Goal: Information Seeking & Learning: Find specific fact

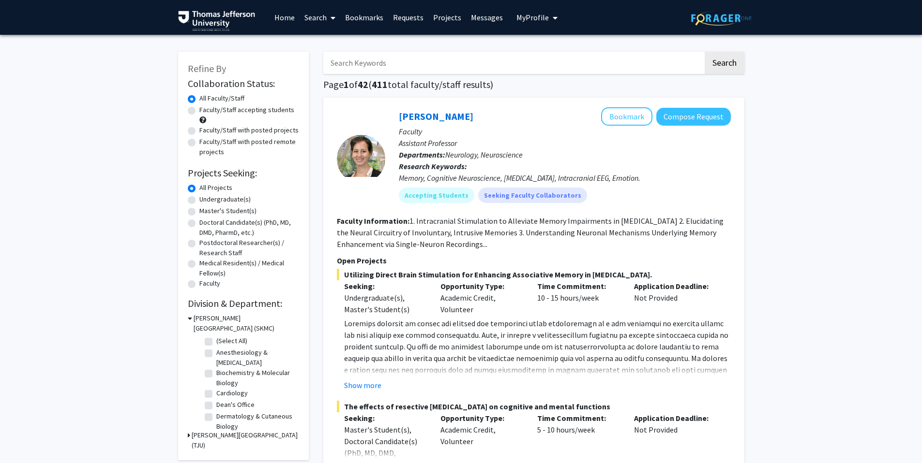
click at [395, 21] on link "Requests" at bounding box center [408, 17] width 40 height 34
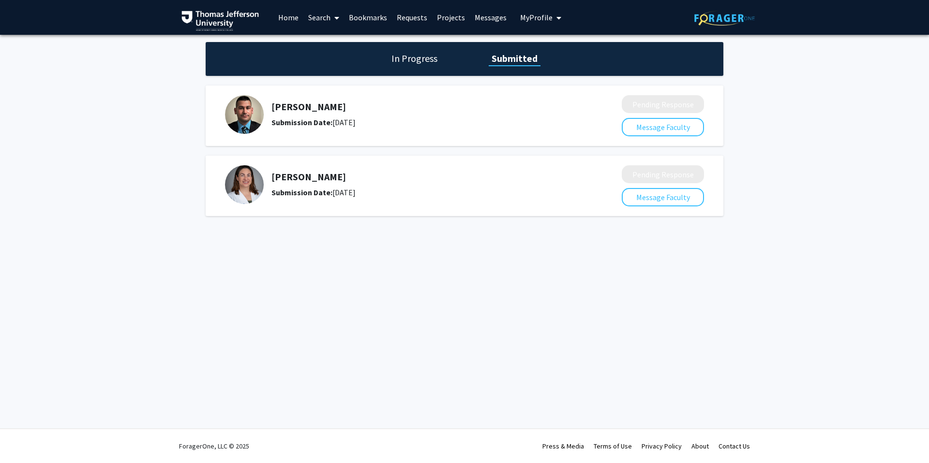
click at [249, 188] on img at bounding box center [244, 184] width 39 height 39
click at [304, 178] on h5 "[PERSON_NAME]" at bounding box center [420, 177] width 299 height 12
click at [307, 194] on b "Submission Date:" at bounding box center [301, 193] width 61 height 10
click at [333, 20] on span at bounding box center [334, 18] width 9 height 34
click at [336, 41] on span "Faculty/Staff" at bounding box center [338, 44] width 71 height 19
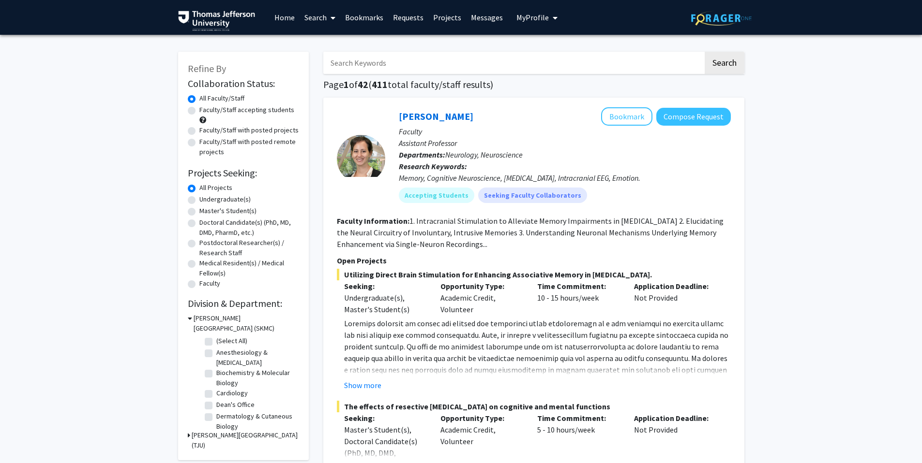
click at [388, 62] on input "Search Keywords" at bounding box center [513, 63] width 380 height 22
type input "[PERSON_NAME]"
click at [704, 52] on button "Search" at bounding box center [724, 63] width 40 height 22
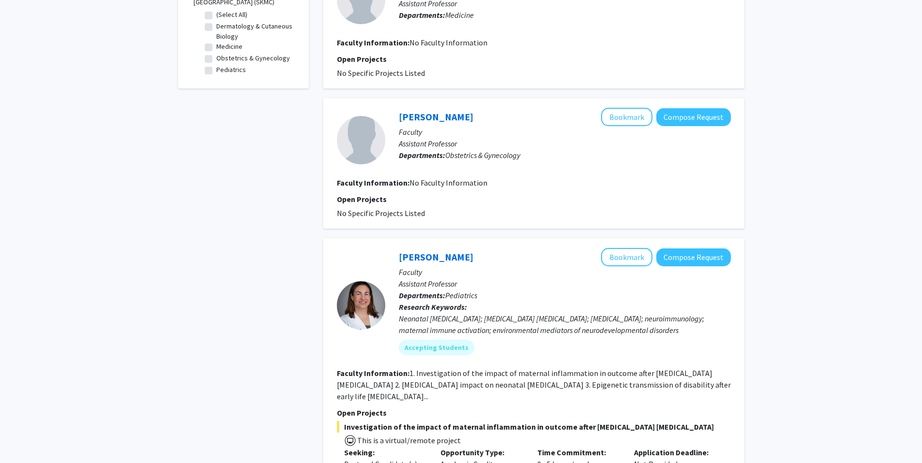
scroll to position [518, 0]
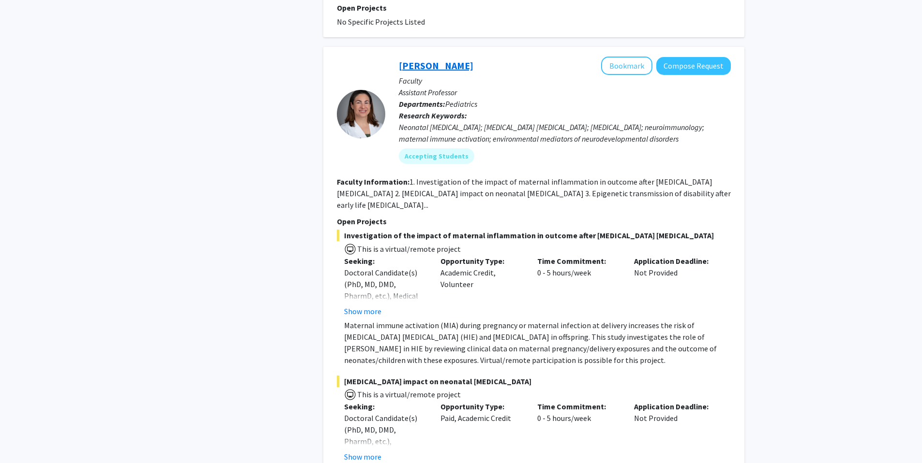
click at [454, 71] on link "[PERSON_NAME]" at bounding box center [436, 66] width 75 height 12
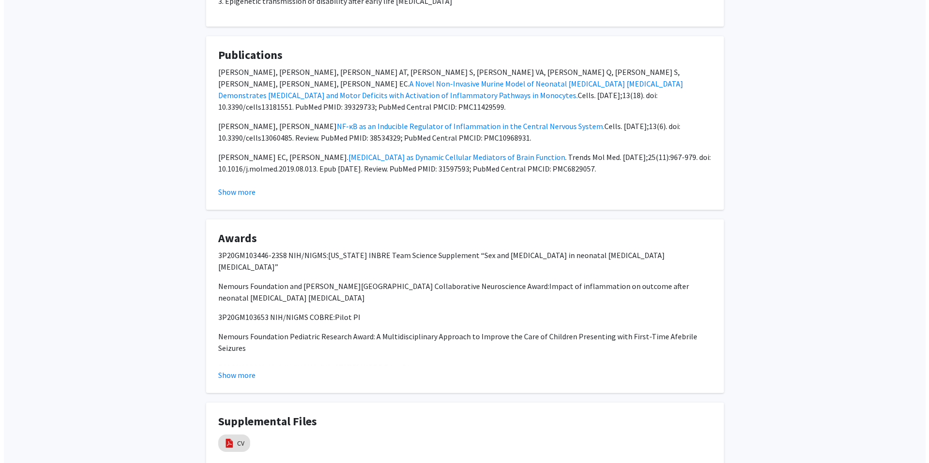
scroll to position [1012, 0]
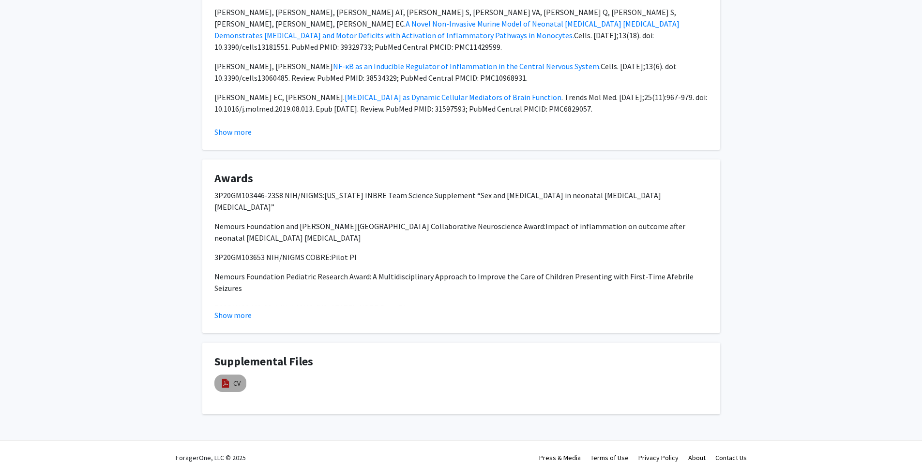
click at [240, 376] on mat-chip "CV" at bounding box center [230, 383] width 32 height 17
click at [228, 378] on img at bounding box center [225, 383] width 11 height 11
click at [312, 373] on div "CV" at bounding box center [286, 384] width 145 height 22
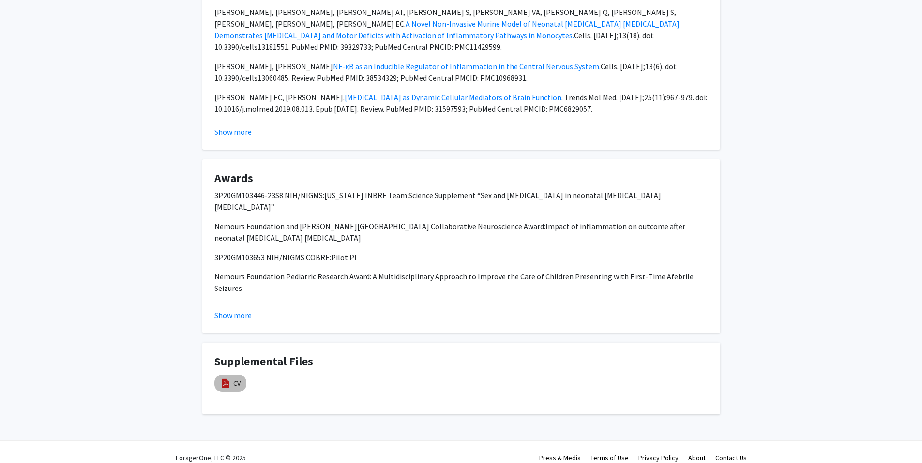
click at [219, 375] on mat-chip "CV" at bounding box center [230, 383] width 32 height 17
click at [237, 379] on link "CV" at bounding box center [236, 384] width 7 height 10
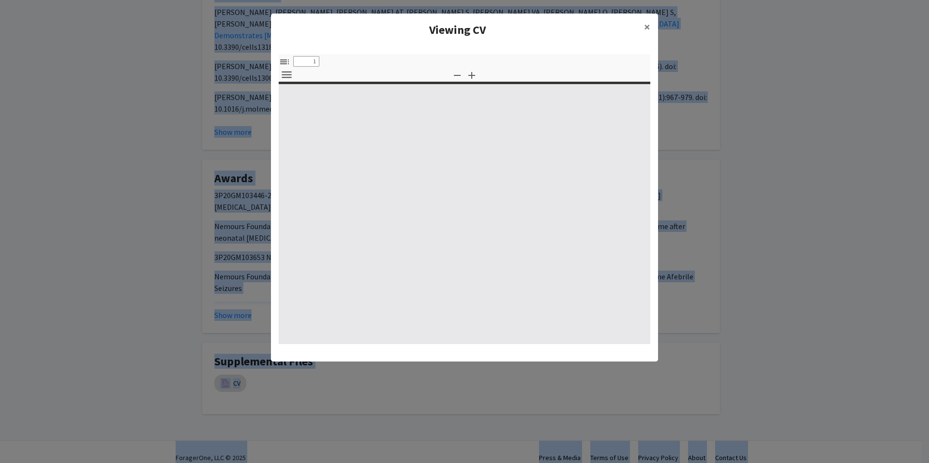
select select "custom"
type input "0"
select select "custom"
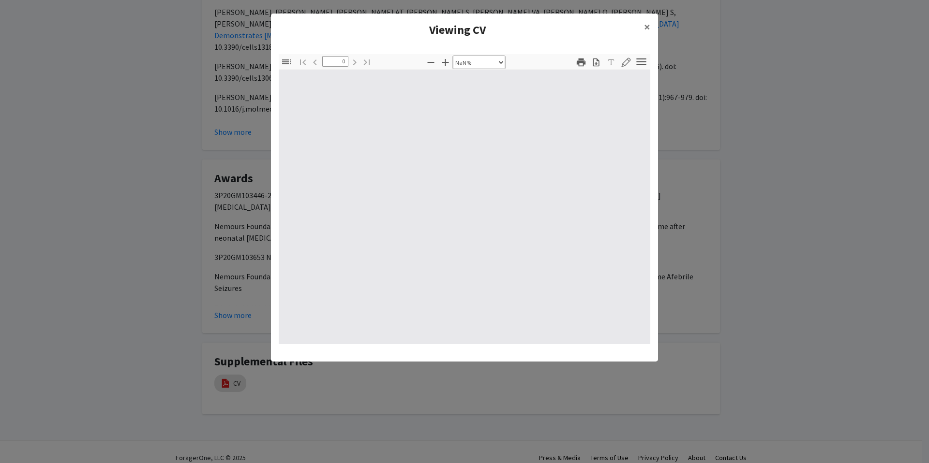
type input "1"
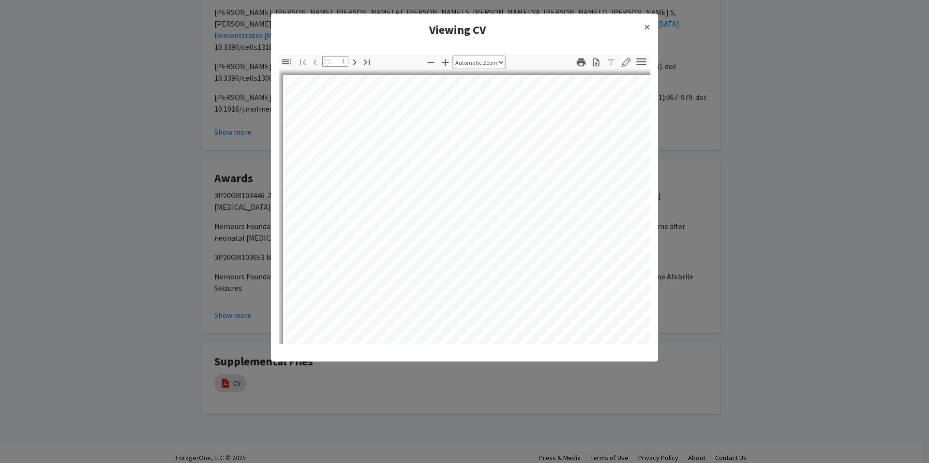
select select "auto"
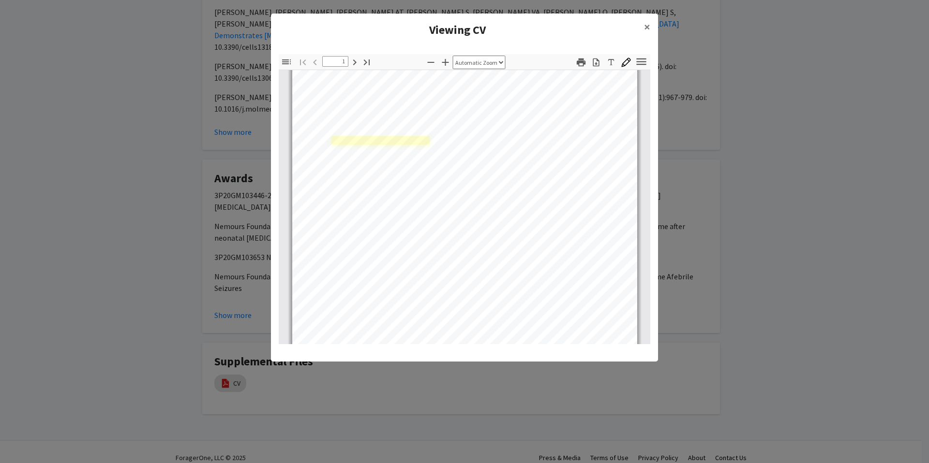
scroll to position [13, 0]
click at [339, 143] on div "Page 1" at bounding box center [465, 285] width 354 height 455
click at [341, 128] on div "Page 1" at bounding box center [465, 270] width 354 height 455
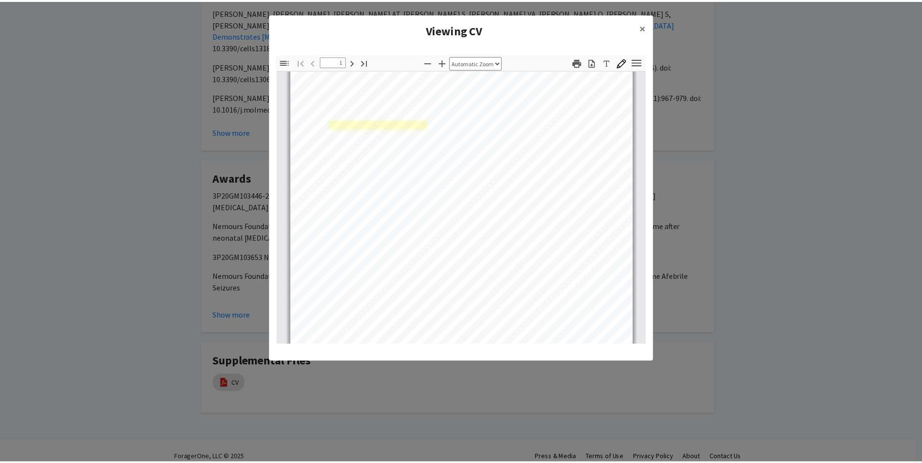
scroll to position [30, 0]
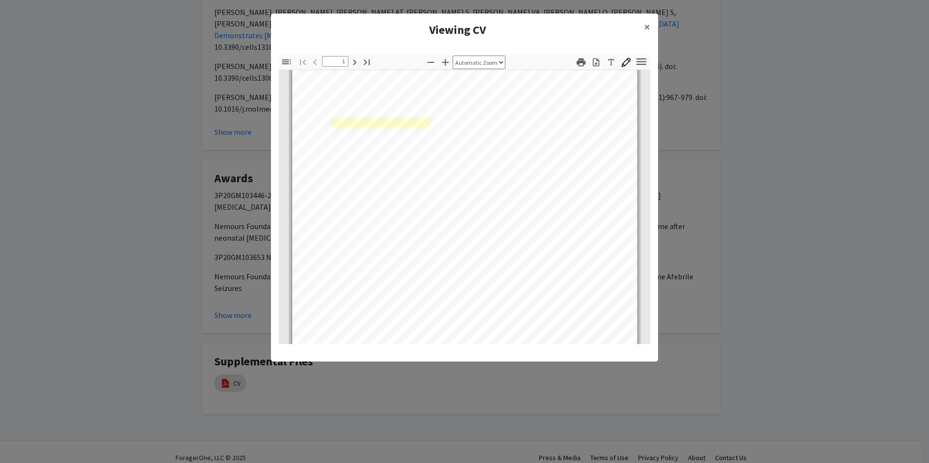
drag, startPoint x: 342, startPoint y: 125, endPoint x: 367, endPoint y: 123, distance: 25.2
click at [367, 123] on div "Page 1" at bounding box center [465, 268] width 354 height 455
click at [647, 31] on span "×" at bounding box center [647, 26] width 6 height 15
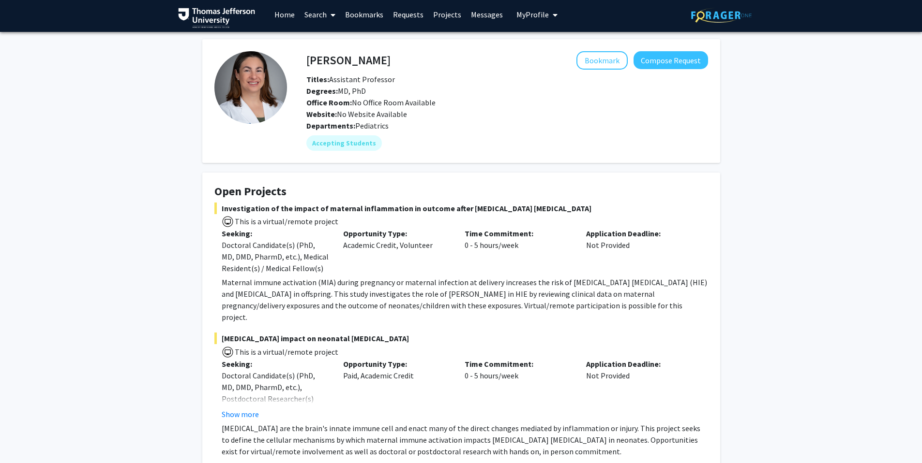
scroll to position [0, 0]
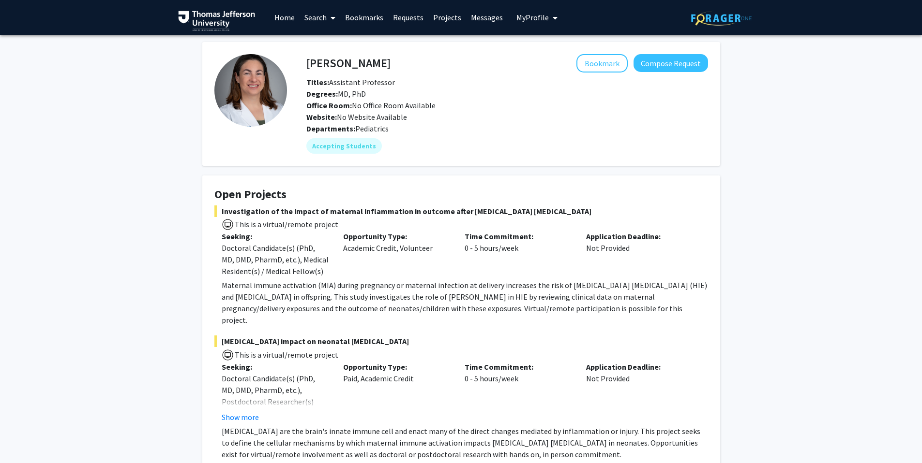
click at [335, 15] on icon at bounding box center [332, 18] width 5 height 8
click at [336, 44] on span "Faculty/Staff" at bounding box center [334, 44] width 71 height 19
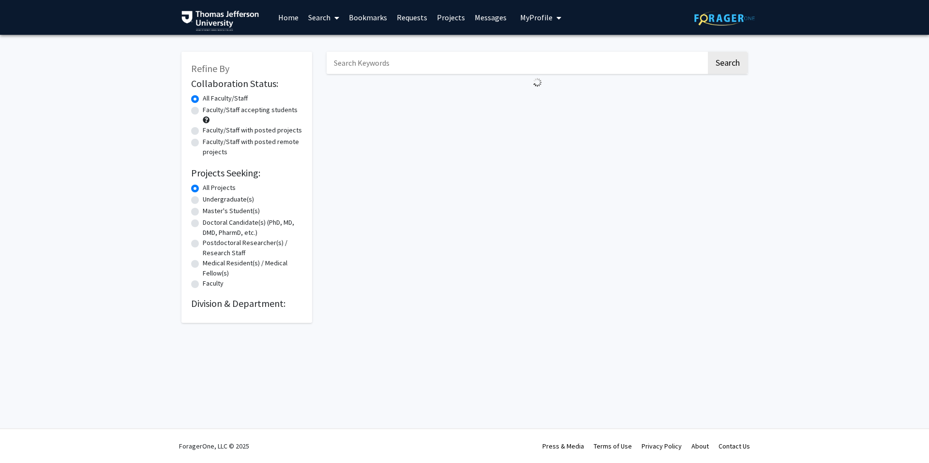
click at [366, 69] on input "Search Keywords" at bounding box center [517, 63] width 380 height 22
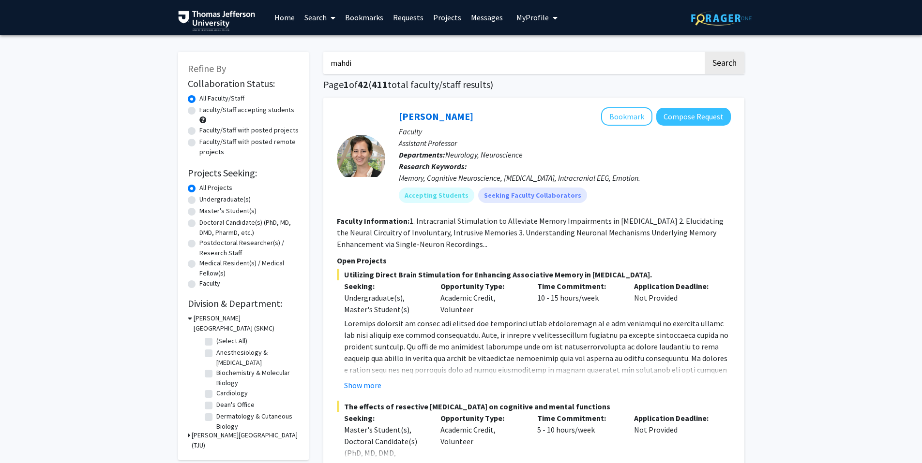
type input "mahdi"
click at [704, 52] on button "Search" at bounding box center [724, 63] width 40 height 22
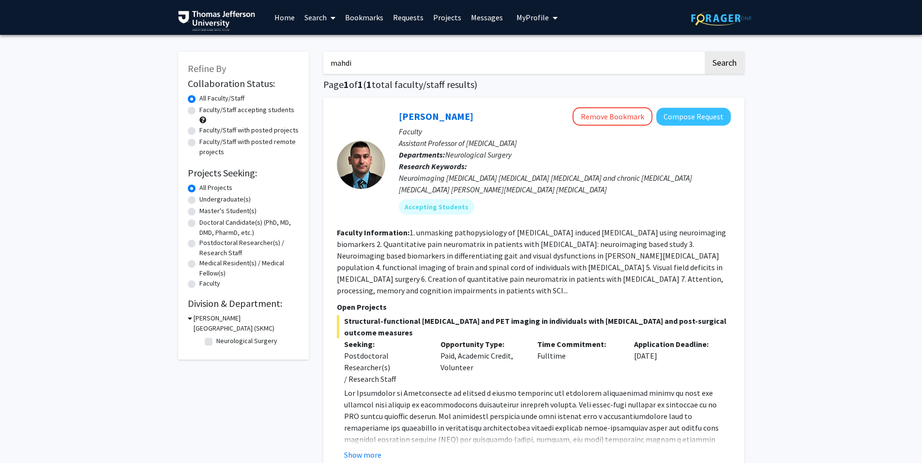
click at [439, 115] on link "[PERSON_NAME]" at bounding box center [436, 116] width 75 height 12
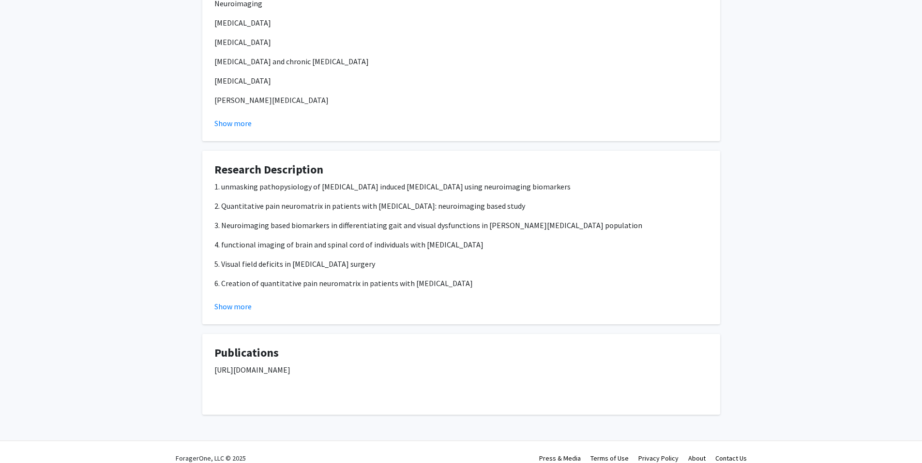
scroll to position [970, 0]
click at [304, 364] on p "[URL][DOMAIN_NAME]" at bounding box center [460, 370] width 493 height 12
copy p "[URL][DOMAIN_NAME]"
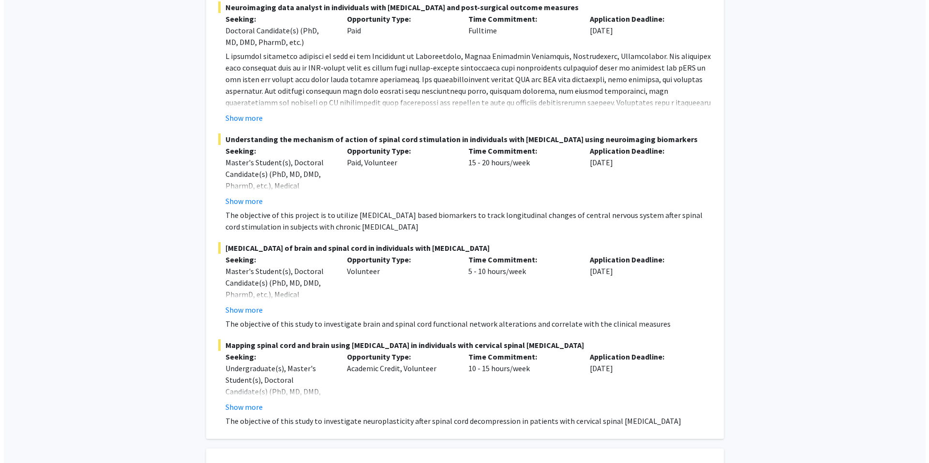
scroll to position [0, 0]
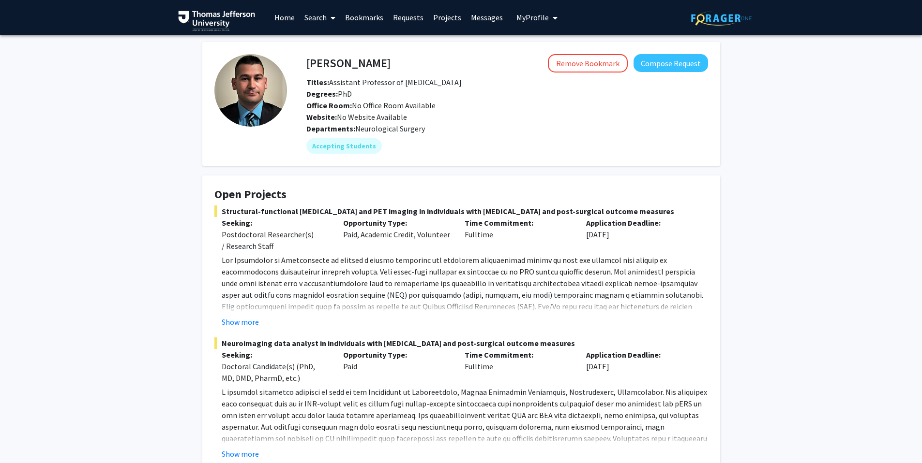
click at [319, 20] on link "Search" at bounding box center [319, 17] width 41 height 34
click at [329, 42] on span "Faculty/Staff" at bounding box center [334, 44] width 71 height 19
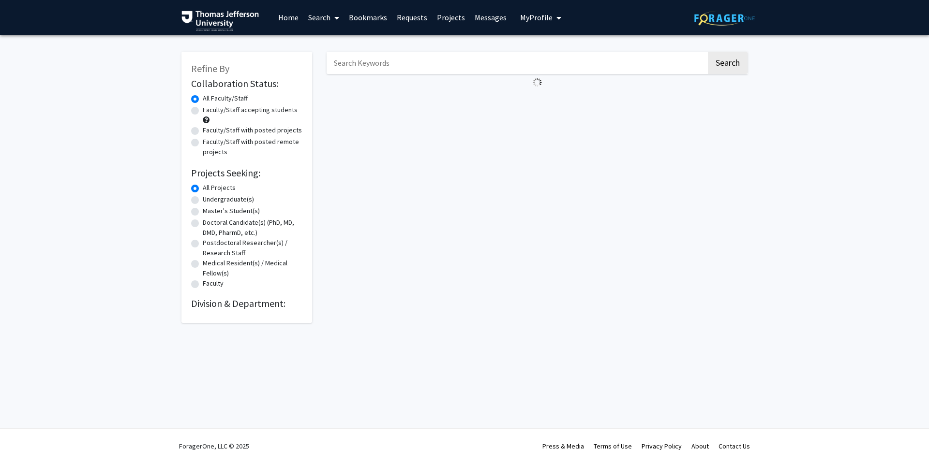
click at [353, 70] on input "Search Keywords" at bounding box center [517, 63] width 380 height 22
click at [385, 68] on input "alzeihmers" at bounding box center [517, 63] width 380 height 22
type input "[PERSON_NAME]"
click at [741, 71] on button "Search" at bounding box center [728, 63] width 40 height 22
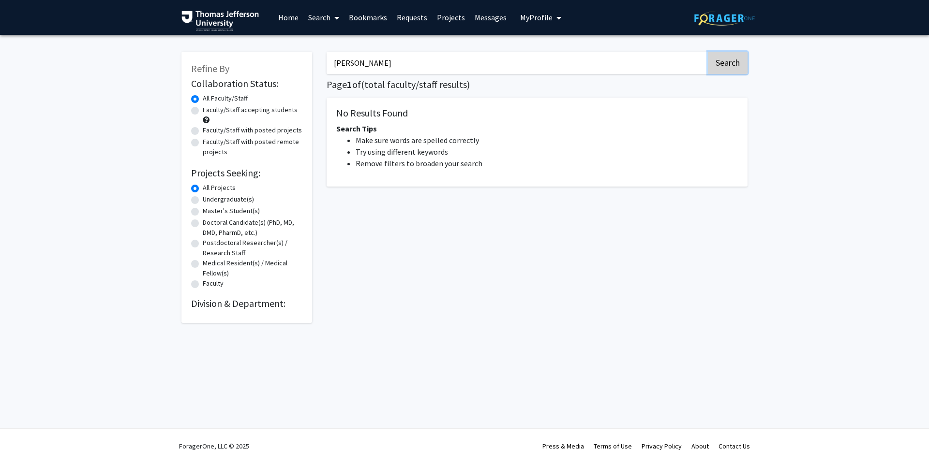
click at [723, 59] on button "Search" at bounding box center [728, 63] width 40 height 22
click at [638, 61] on input "[PERSON_NAME]" at bounding box center [517, 63] width 380 height 22
drag, startPoint x: 750, startPoint y: 60, endPoint x: 745, endPoint y: 61, distance: 5.4
click at [750, 60] on div "[PERSON_NAME] Search Page 1 of ( total faculty/staff results) No Results Found …" at bounding box center [536, 182] width 435 height 281
click at [734, 61] on button "Search" at bounding box center [728, 63] width 40 height 22
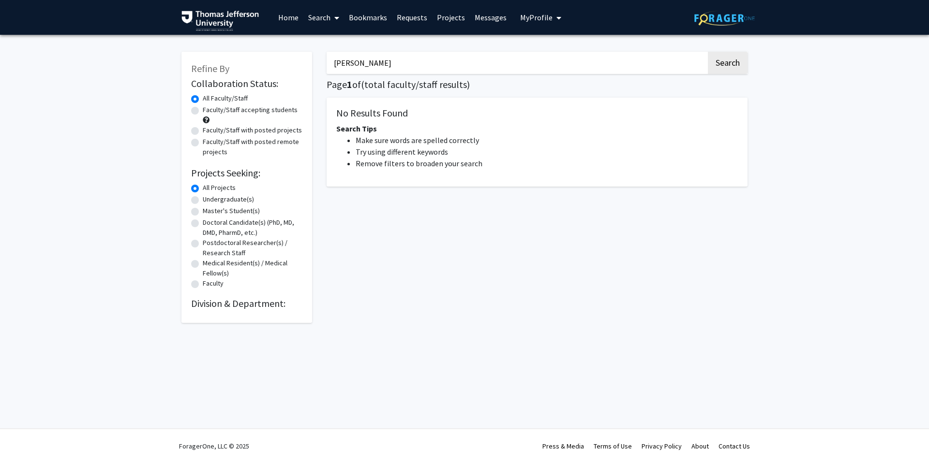
click at [394, 58] on input "[PERSON_NAME]" at bounding box center [517, 63] width 380 height 22
click at [391, 62] on input "[PERSON_NAME]" at bounding box center [517, 63] width 380 height 22
click at [708, 52] on button "Search" at bounding box center [728, 63] width 40 height 22
click at [558, 65] on input "[PERSON_NAME]" at bounding box center [517, 63] width 380 height 22
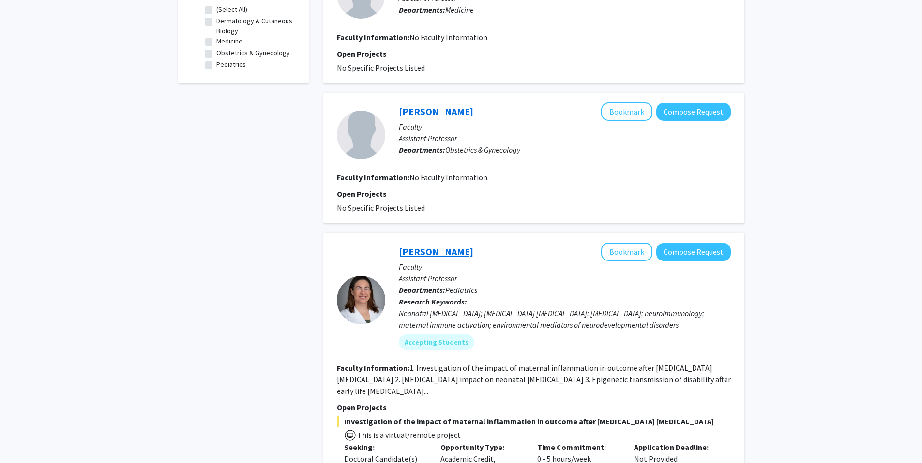
scroll to position [332, 0]
click at [435, 249] on link "[PERSON_NAME]" at bounding box center [436, 251] width 75 height 12
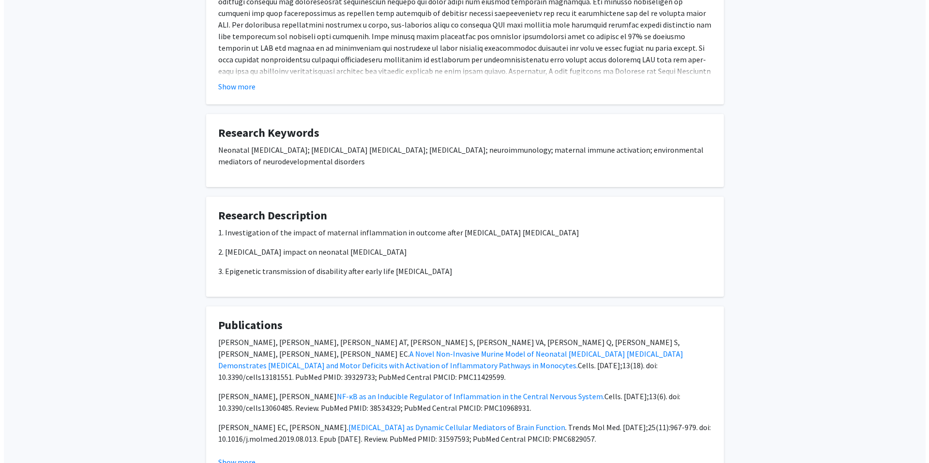
scroll to position [1012, 0]
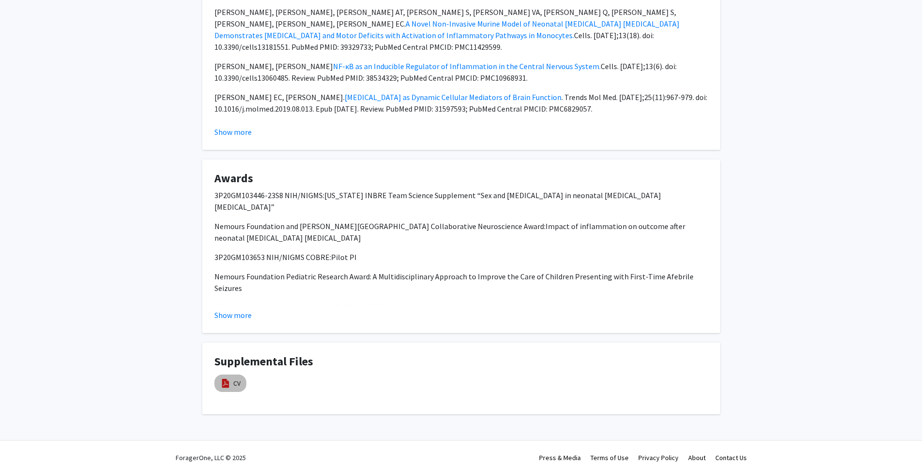
click at [230, 378] on img at bounding box center [225, 383] width 11 height 11
click at [234, 379] on link "CV" at bounding box center [236, 384] width 7 height 10
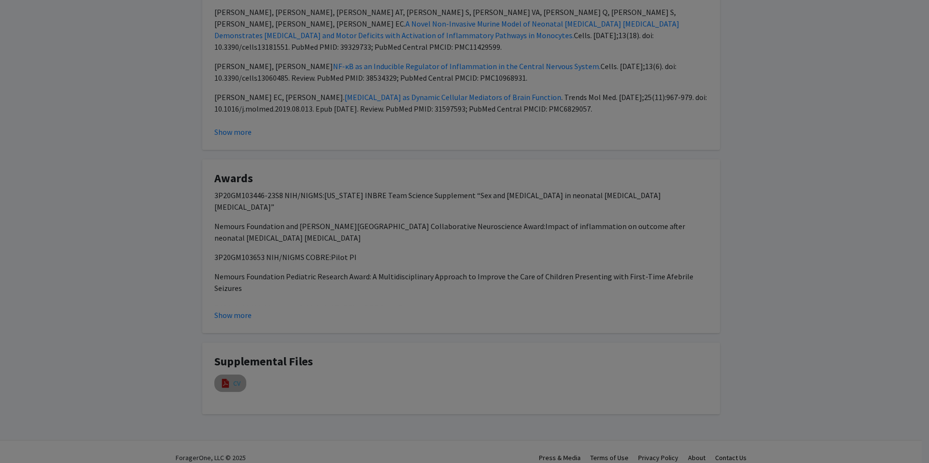
select select "custom"
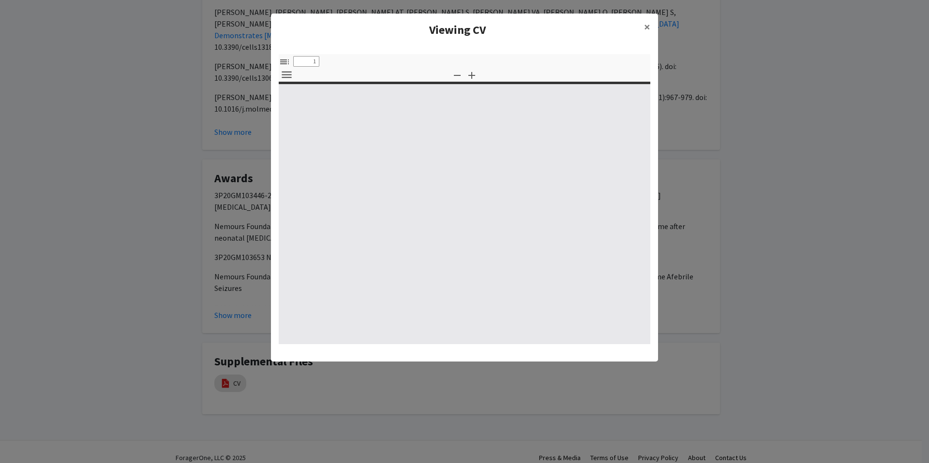
type input "0"
select select "custom"
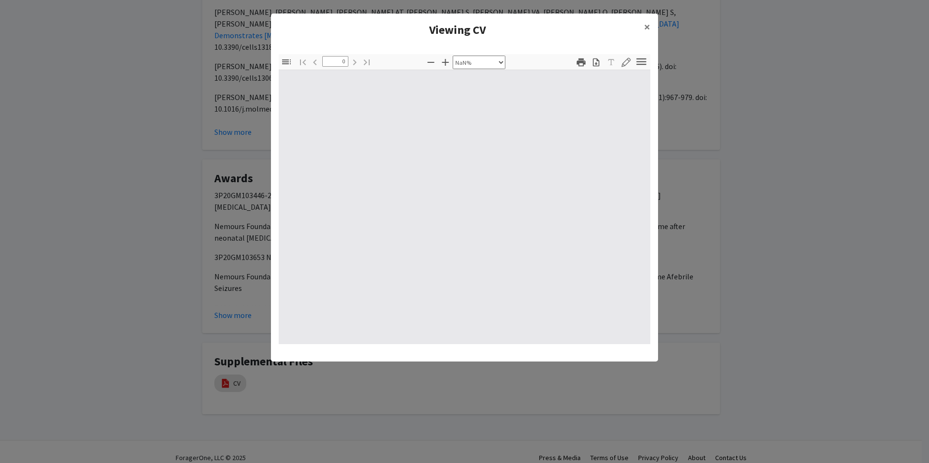
type input "1"
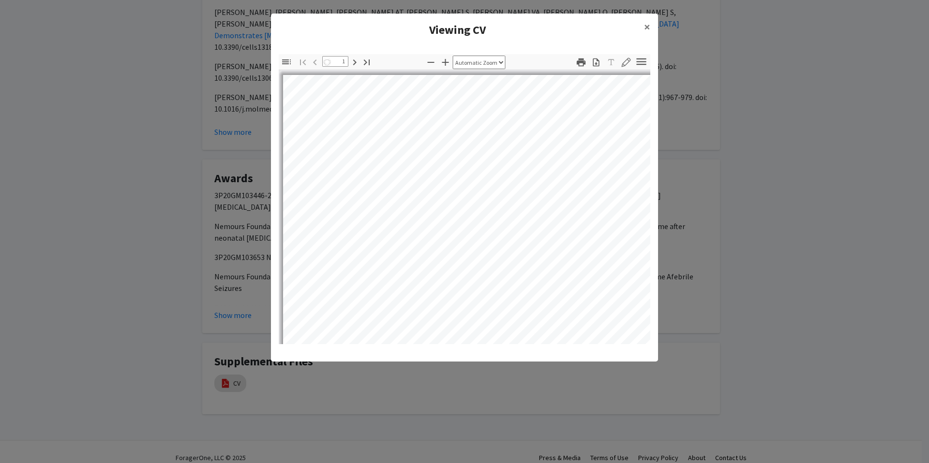
select select "auto"
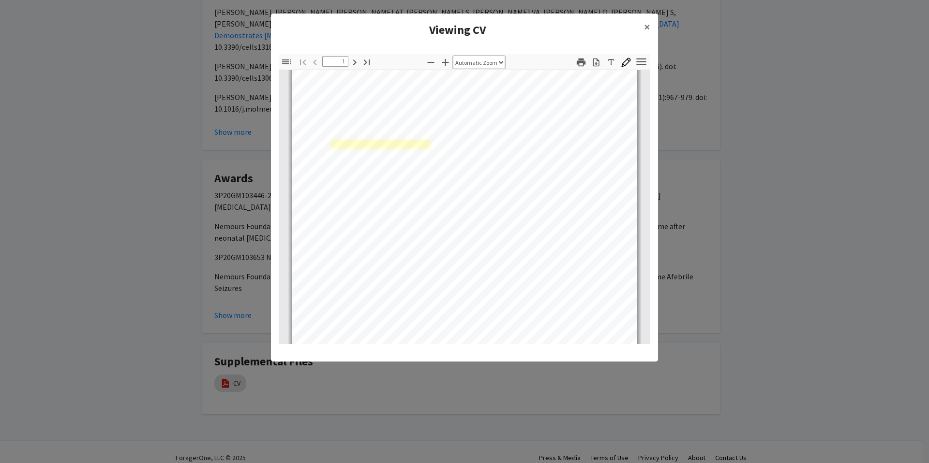
scroll to position [11, 0]
click at [361, 144] on div "Page 1" at bounding box center [465, 287] width 354 height 455
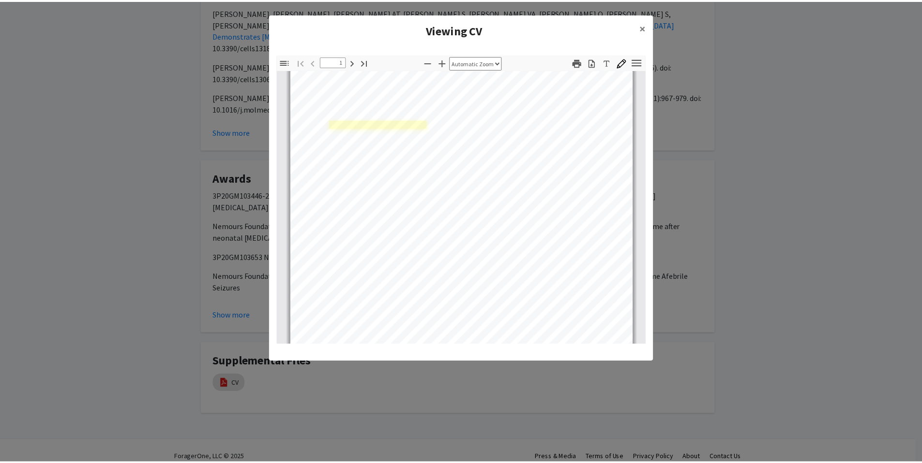
scroll to position [27, 0]
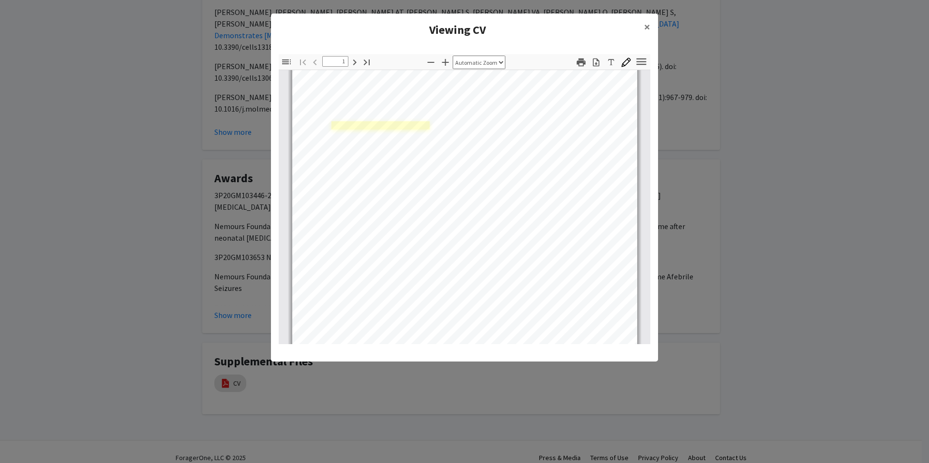
drag, startPoint x: 384, startPoint y: 117, endPoint x: 413, endPoint y: 124, distance: 29.9
click at [413, 124] on div "Page 1" at bounding box center [465, 271] width 354 height 455
click at [638, 31] on button "×" at bounding box center [647, 27] width 22 height 27
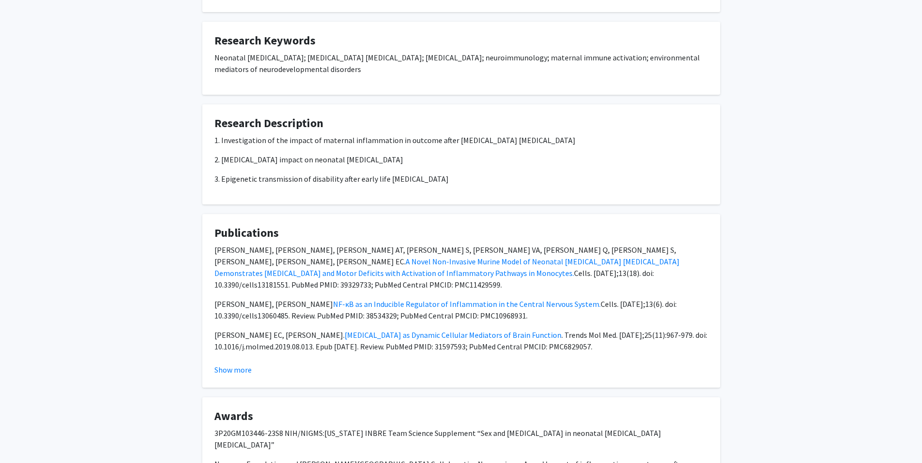
scroll to position [1012, 0]
